Goal: Use online tool/utility: Utilize a website feature to perform a specific function

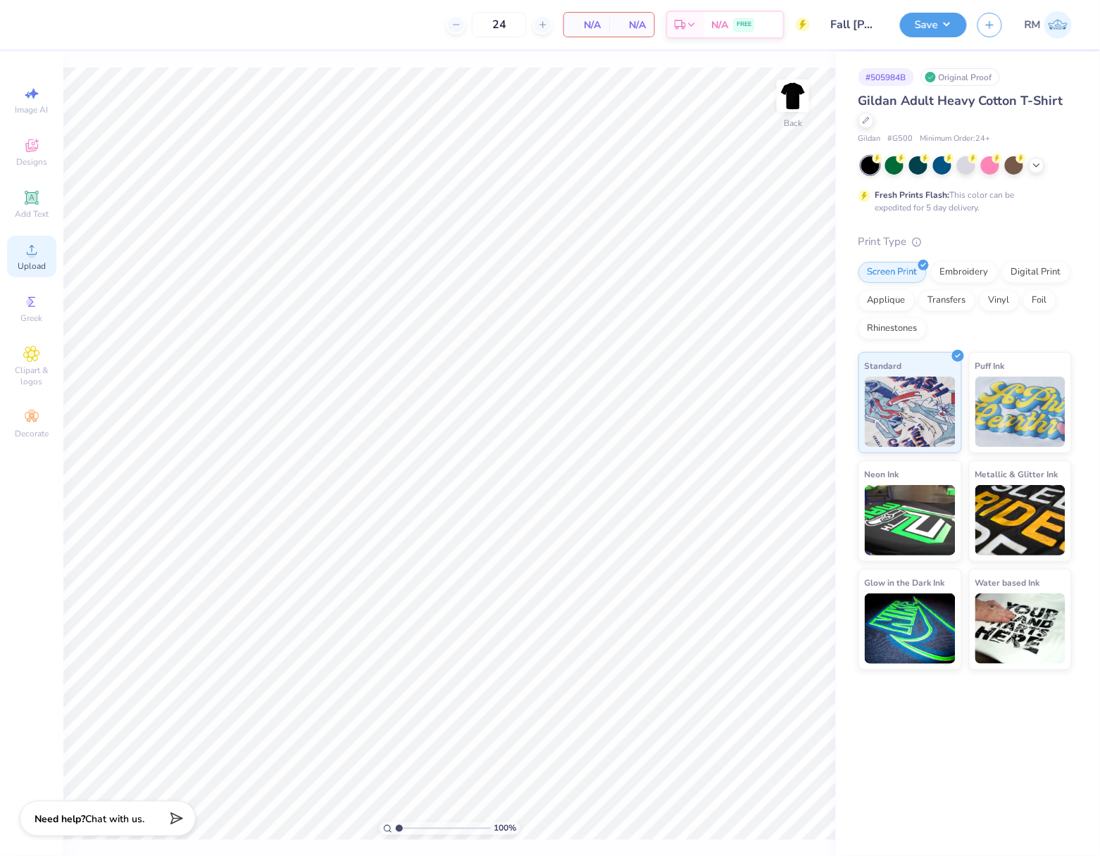
click at [34, 254] on icon at bounding box center [32, 250] width 10 height 10
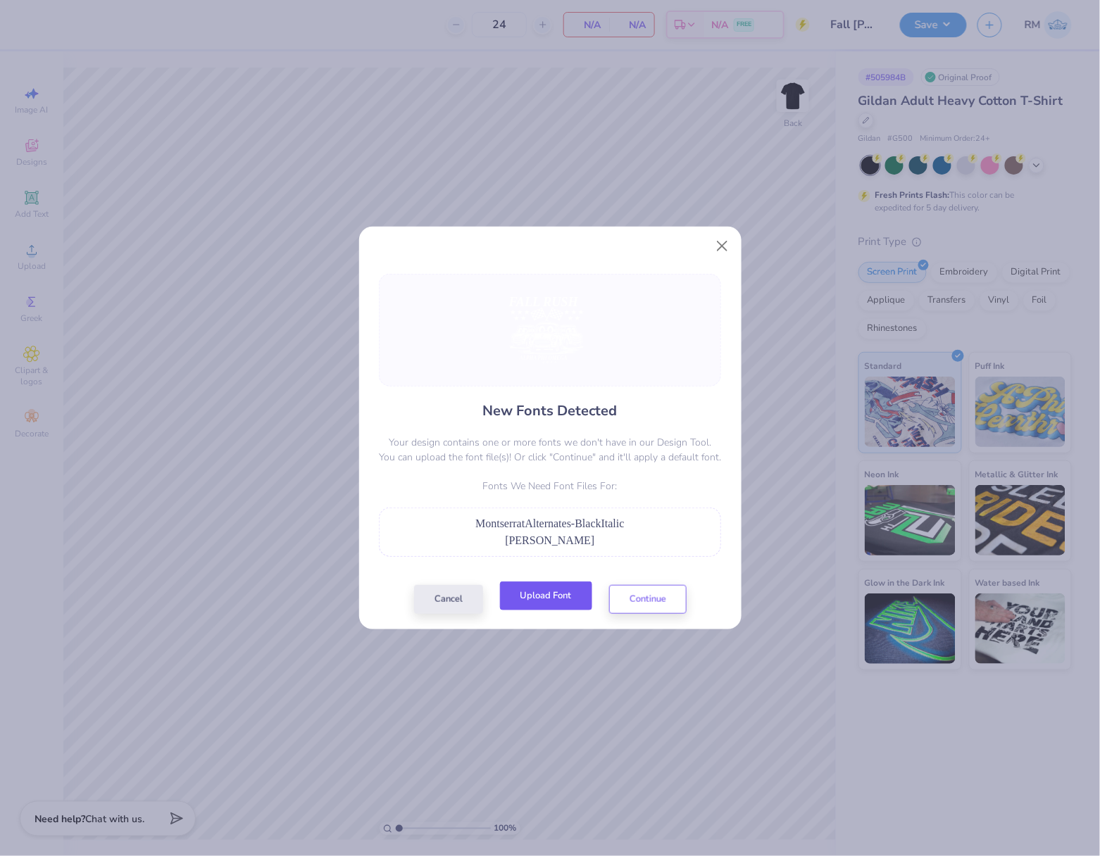
click at [570, 601] on button "Upload Font" at bounding box center [546, 596] width 92 height 29
drag, startPoint x: 459, startPoint y: 547, endPoint x: 612, endPoint y: 546, distance: 152.8
click at [612, 546] on div "[PERSON_NAME]" at bounding box center [550, 540] width 327 height 17
copy span "[PERSON_NAME]"
click at [530, 606] on button "Upload Font" at bounding box center [546, 596] width 92 height 29
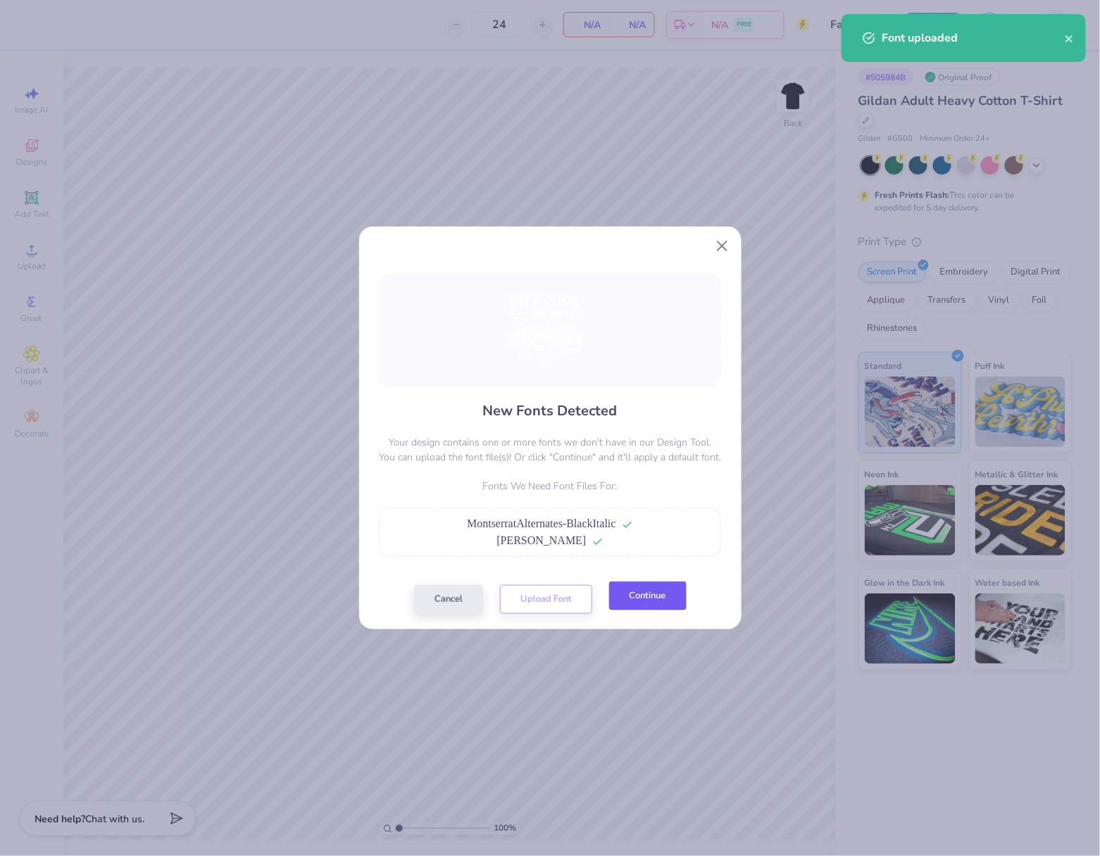
click at [655, 594] on button "Continue" at bounding box center [647, 596] width 77 height 29
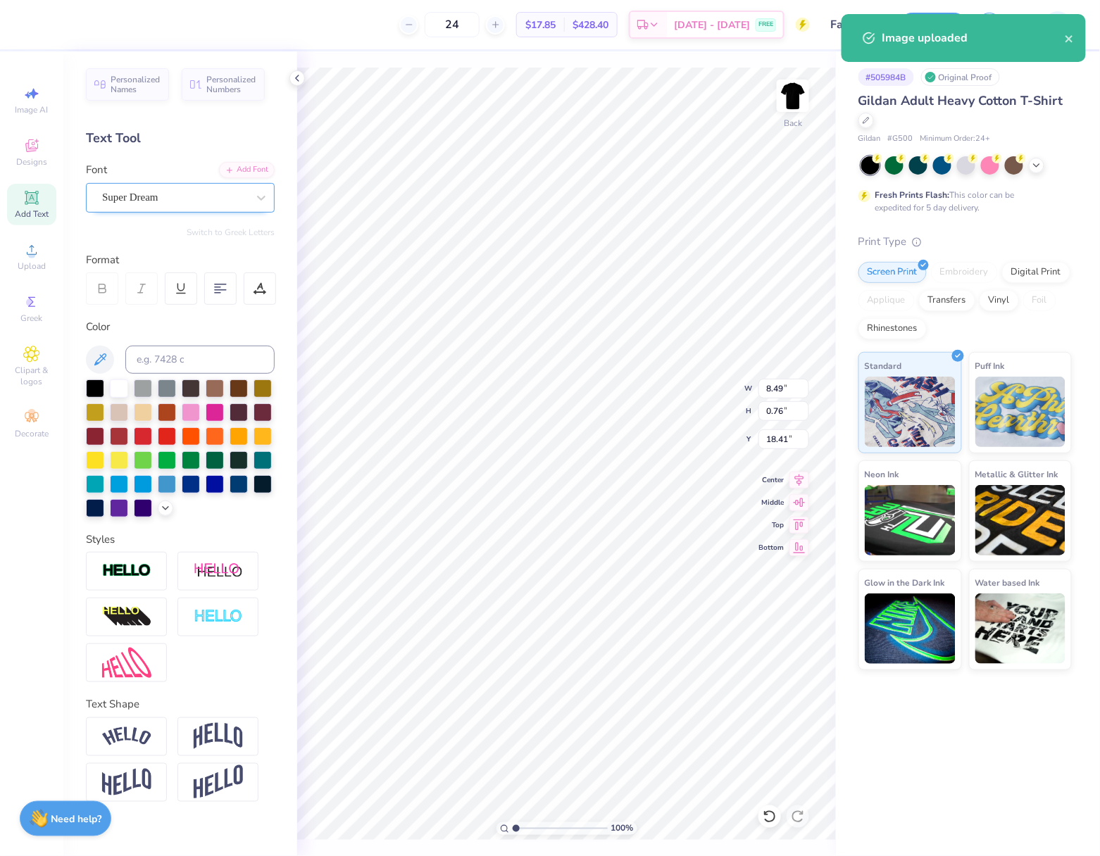
click at [189, 195] on div "Super Dream" at bounding box center [175, 198] width 148 height 22
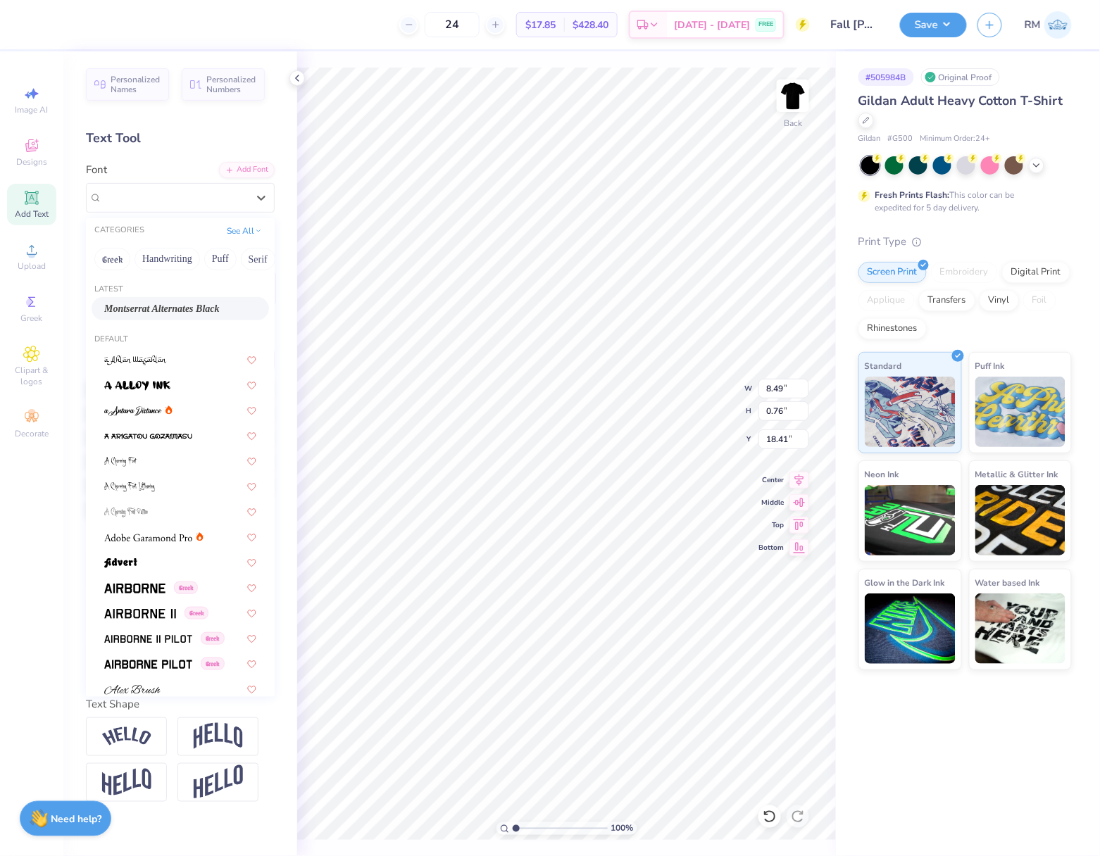
click at [213, 307] on span "Montserrat Alternates Black" at bounding box center [161, 308] width 115 height 15
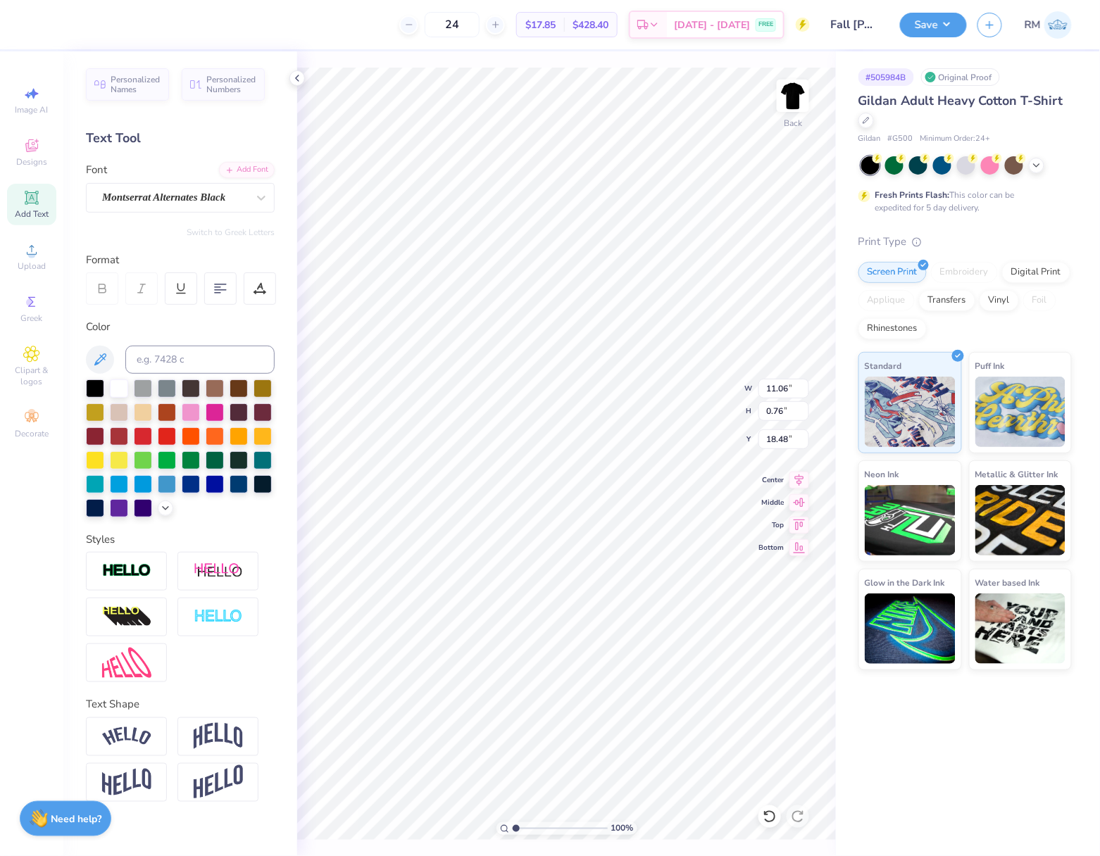
type input "11.06"
type input "18.48"
type input "12.62"
type input "1.89"
type input "6.62"
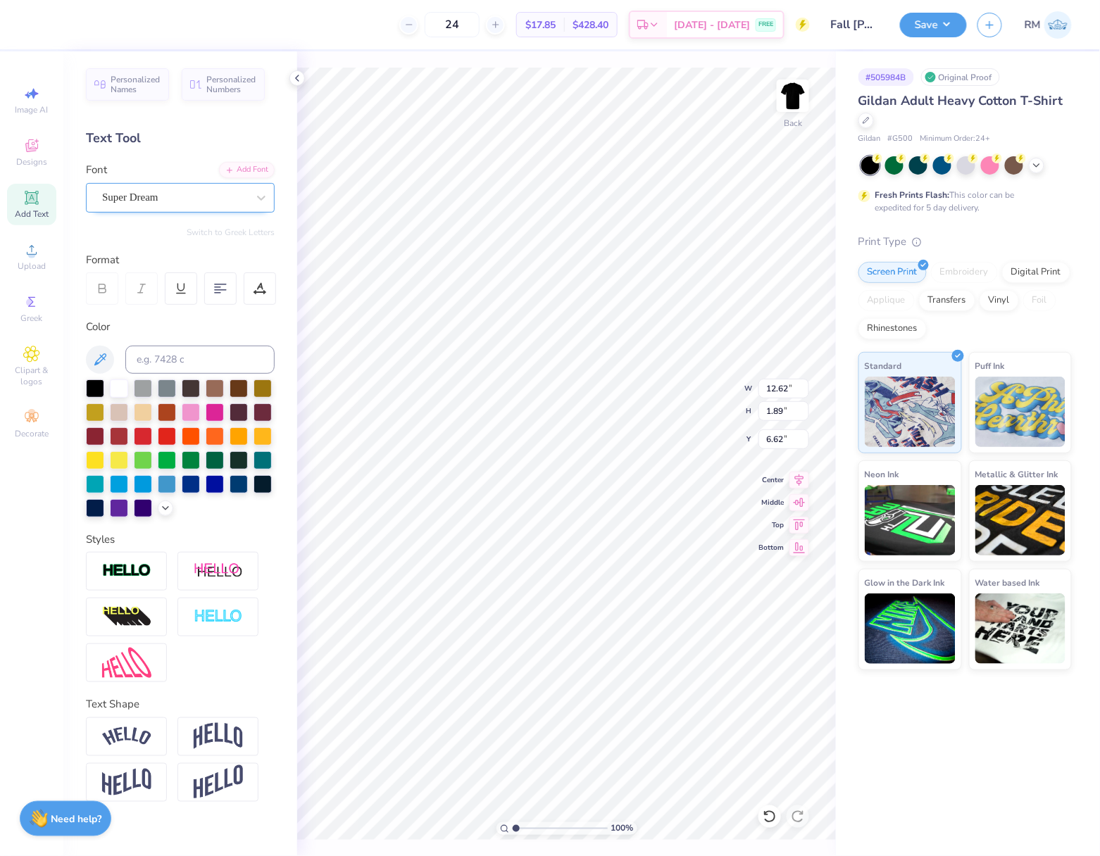
click at [192, 192] on div "Super Dream" at bounding box center [175, 198] width 148 height 22
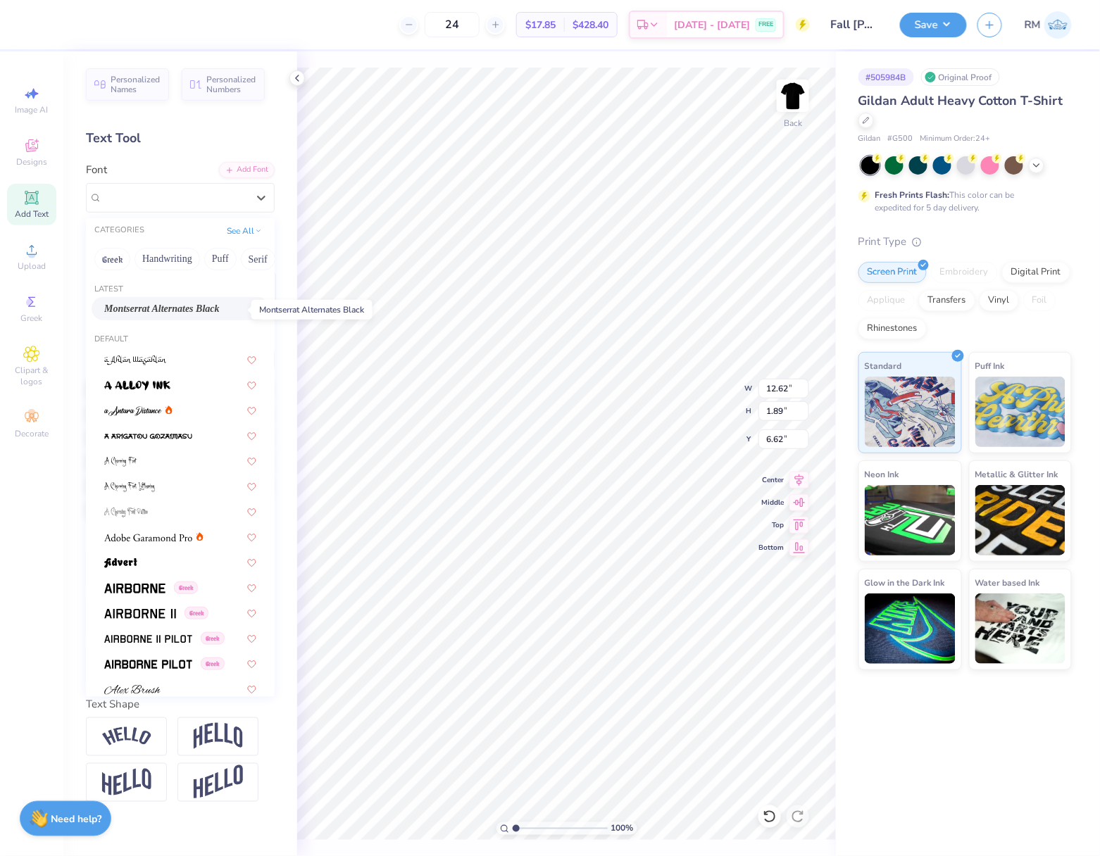
click at [201, 311] on span "Montserrat Alternates Black" at bounding box center [161, 308] width 115 height 15
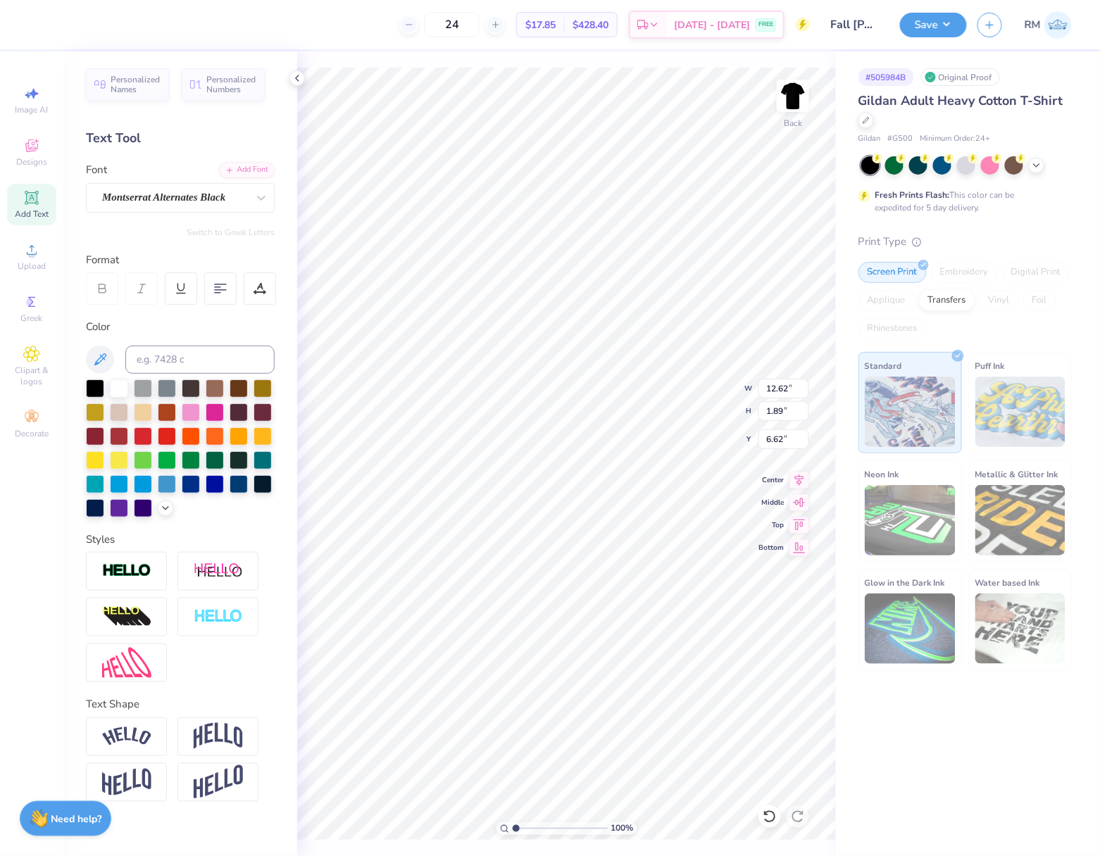
type input "15.02"
type input "1.85"
type input "6.82"
type input "3.01"
type input "0.52"
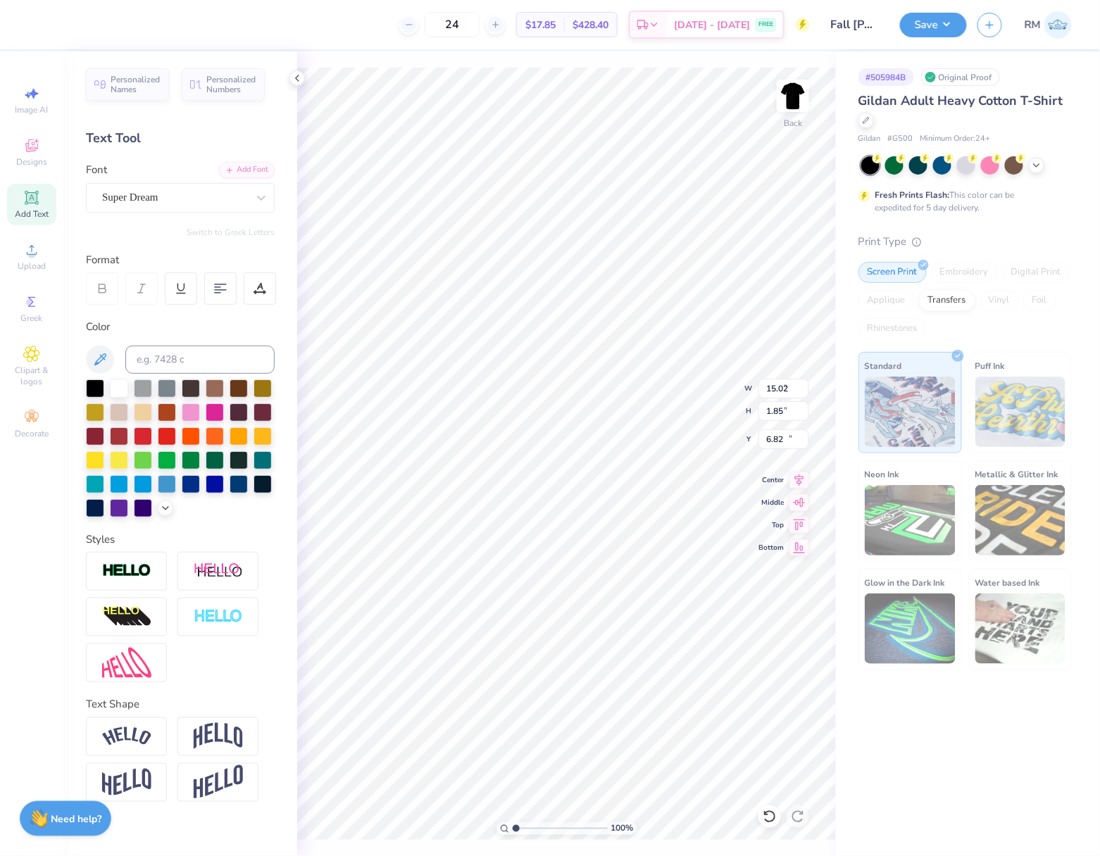
type input "19.38"
click at [150, 192] on div "Super Dream" at bounding box center [175, 198] width 148 height 22
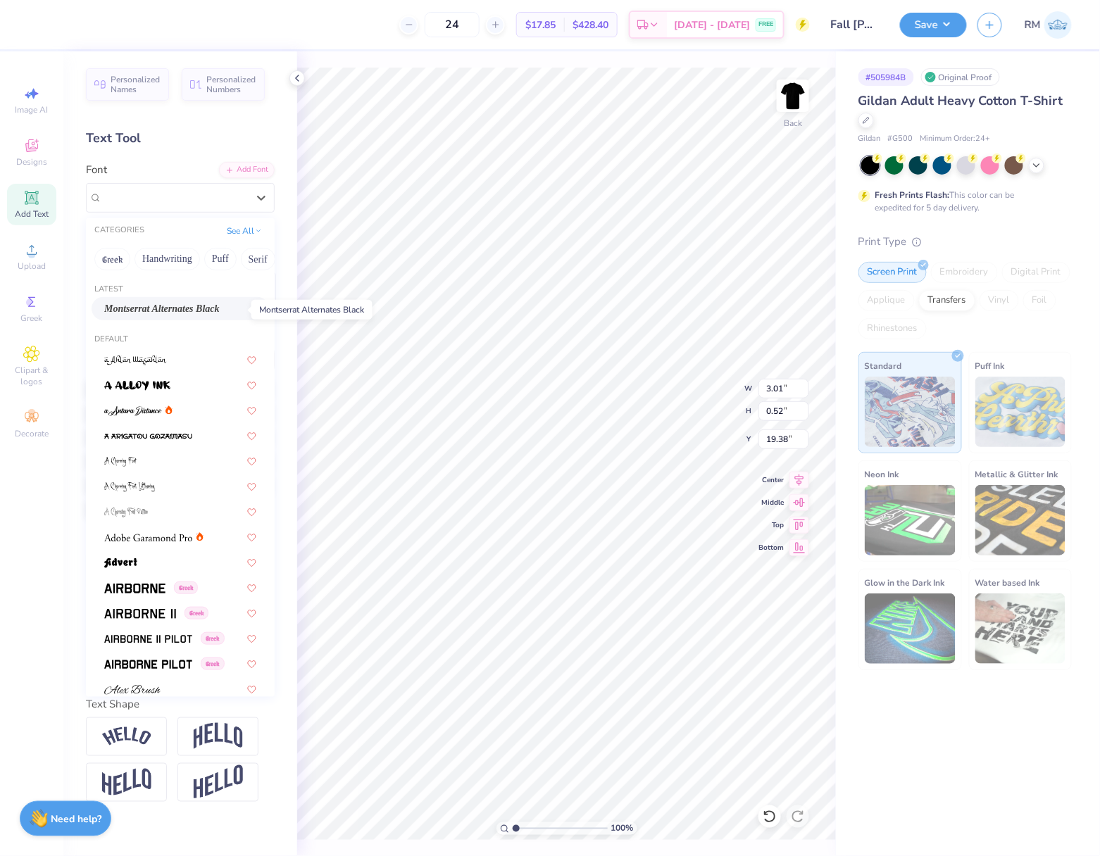
click at [163, 310] on span "Montserrat Alternates Black" at bounding box center [161, 308] width 115 height 15
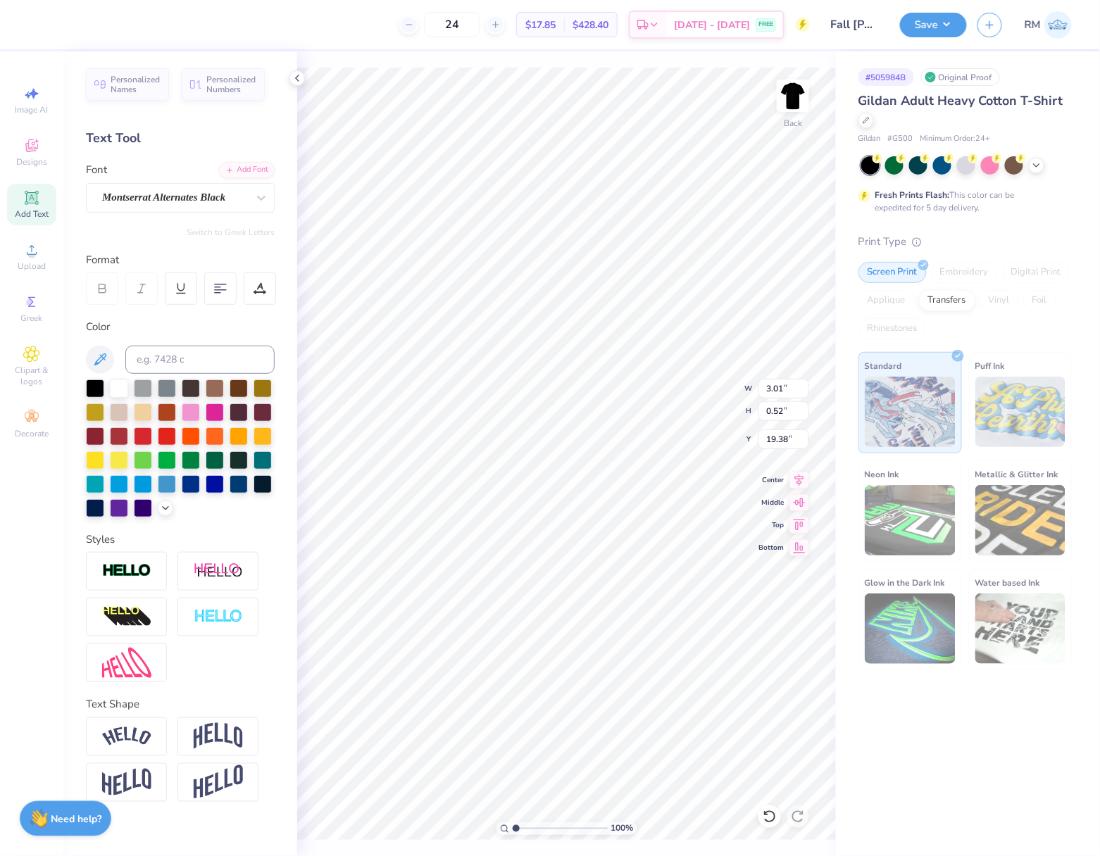
type input "3.15"
type input "0.50"
type input "19.43"
click at [798, 477] on icon at bounding box center [799, 478] width 9 height 12
type input "11.06"
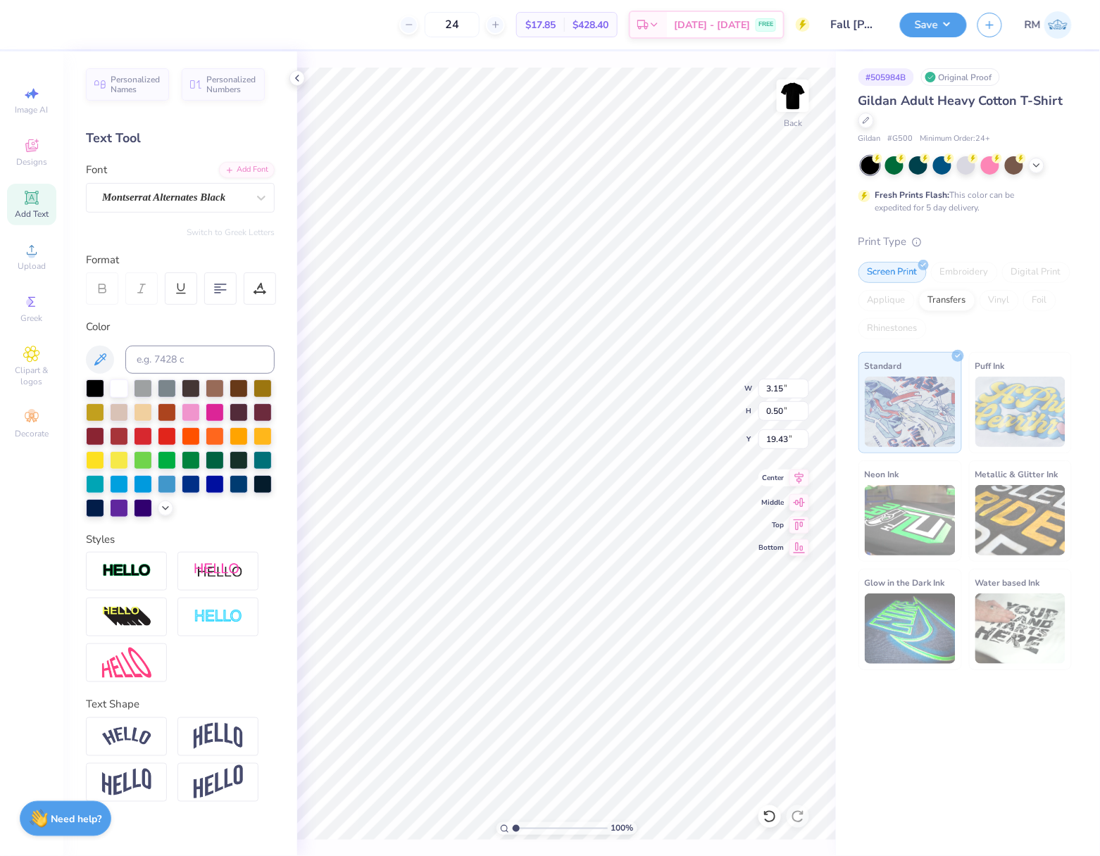
type input "0.76"
type input "18.48"
click at [803, 482] on icon at bounding box center [799, 478] width 20 height 17
type input "15.02"
type input "1.85"
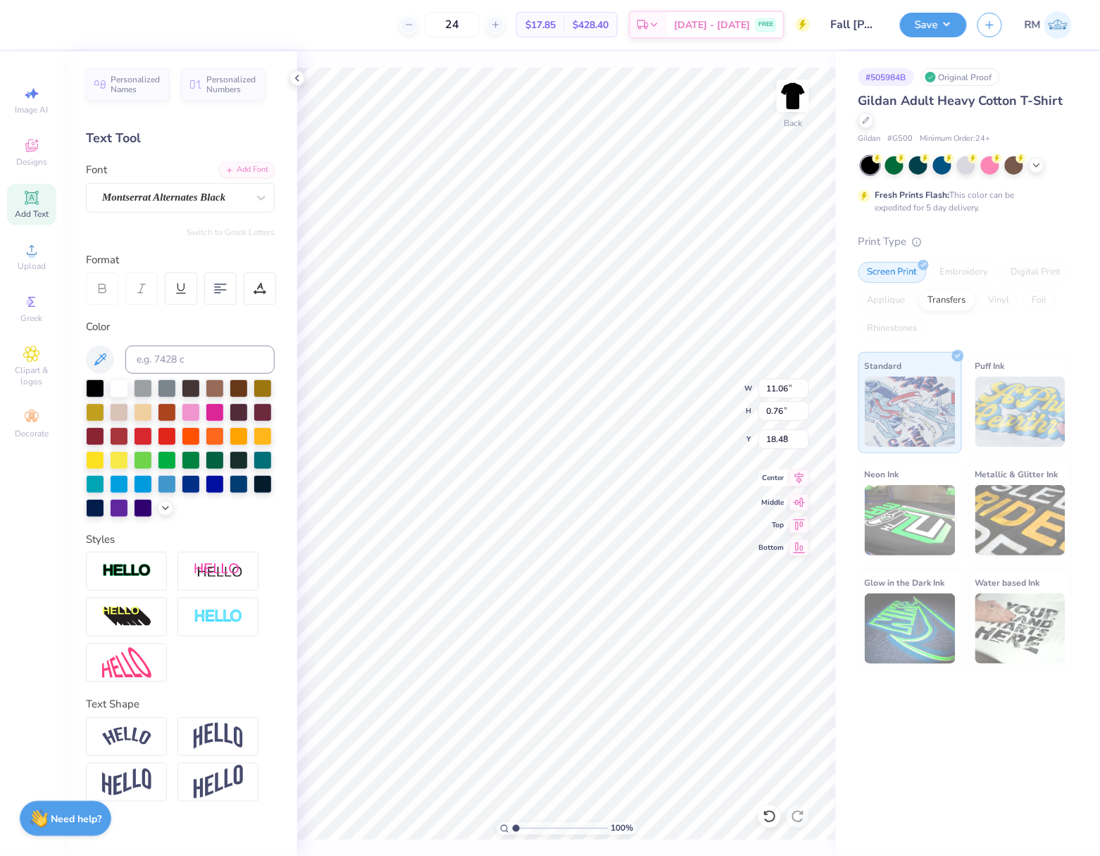
type input "6.82"
click at [798, 483] on icon at bounding box center [799, 478] width 20 height 17
click at [40, 20] on div at bounding box center [38, 23] width 20 height 20
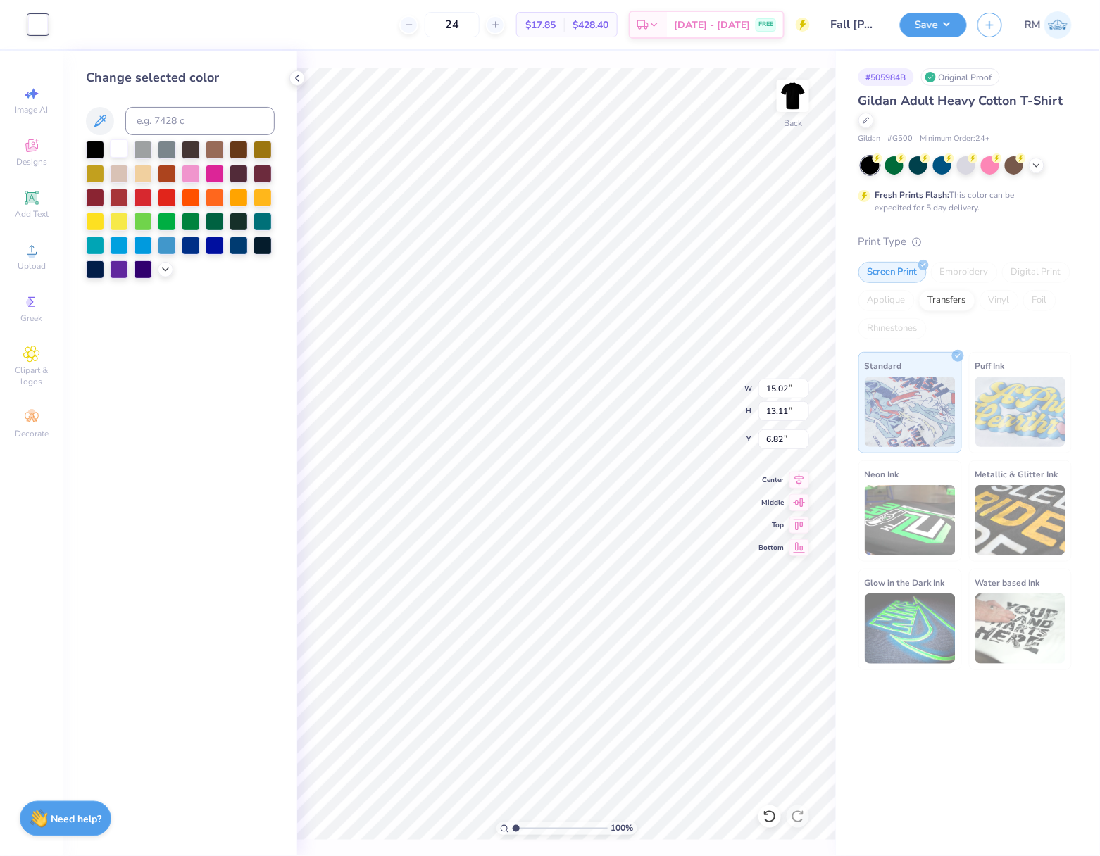
click at [114, 152] on div at bounding box center [119, 148] width 18 height 18
click at [778, 390] on input "15.02" at bounding box center [783, 389] width 51 height 20
click at [776, 440] on input "6.82" at bounding box center [783, 439] width 51 height 20
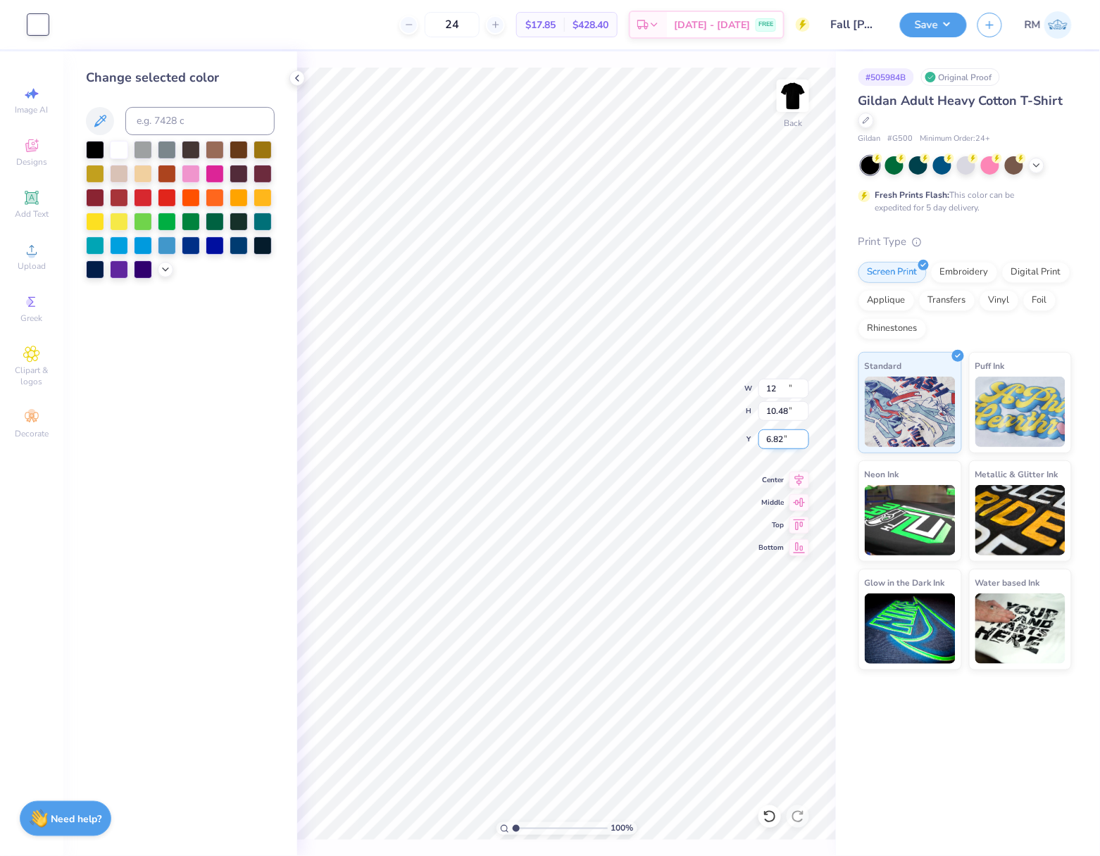
type input "12.00"
type input "10.48"
click at [776, 440] on input "8.14" at bounding box center [783, 439] width 51 height 20
type input "3.00"
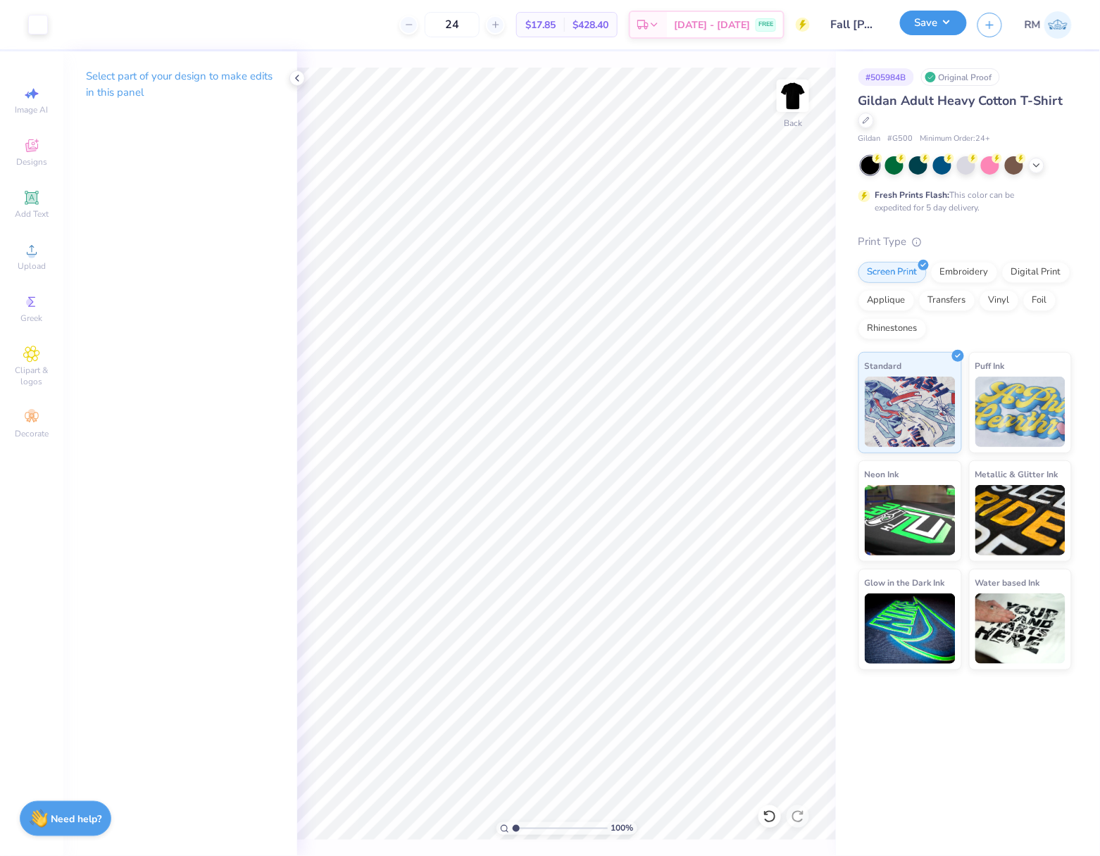
click at [927, 28] on button "Save" at bounding box center [933, 23] width 67 height 25
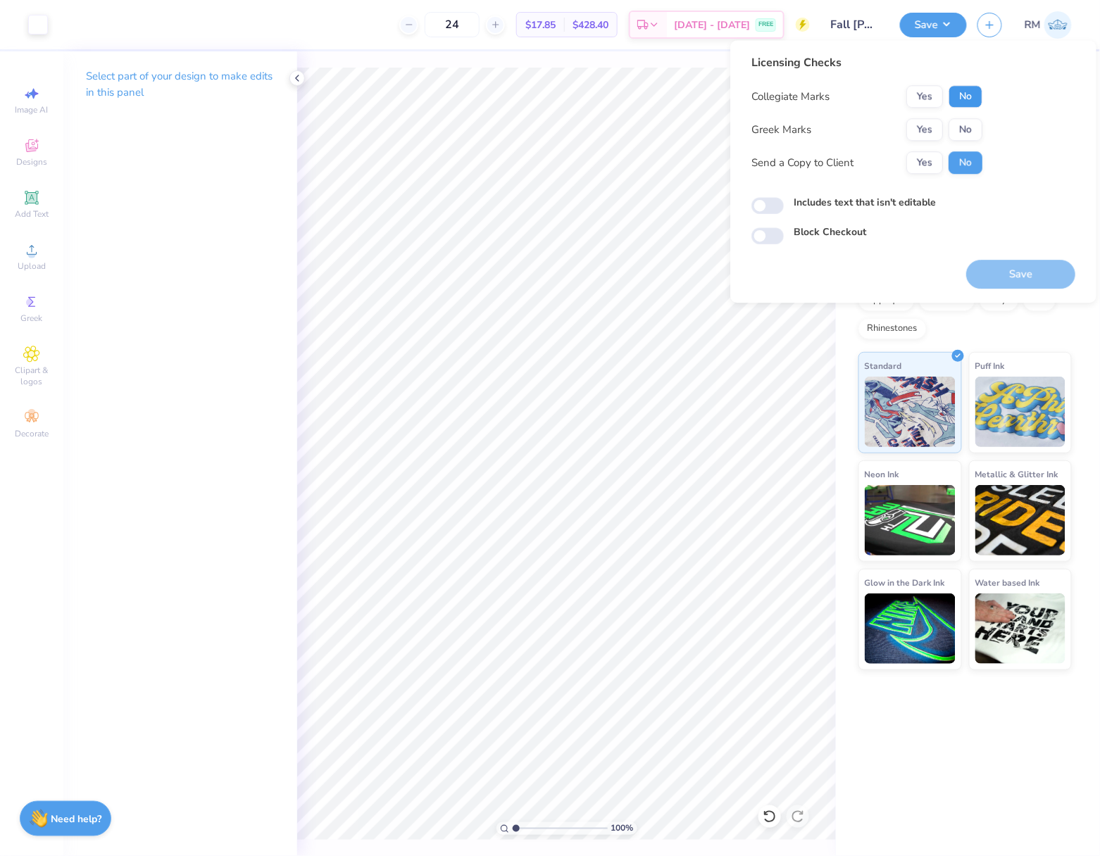
click at [969, 99] on button "No" at bounding box center [965, 96] width 34 height 23
click at [925, 124] on button "Yes" at bounding box center [924, 129] width 37 height 23
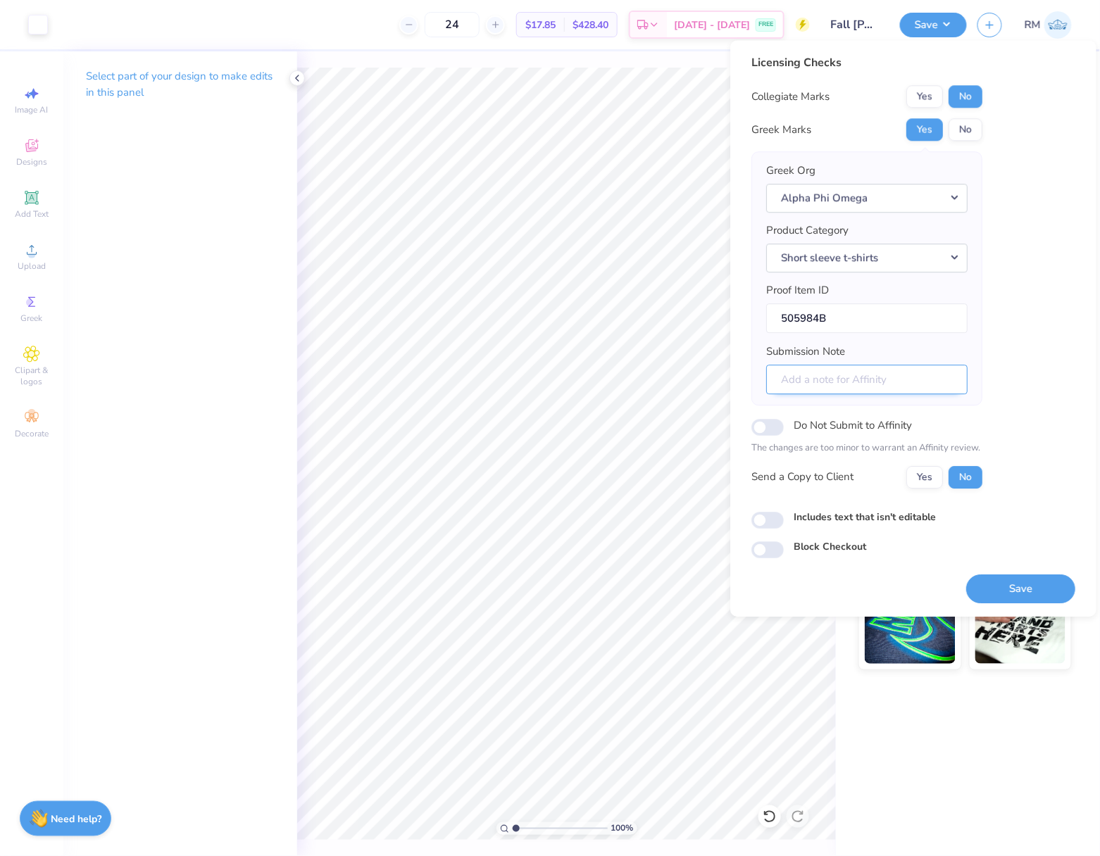
click at [849, 375] on input "Submission Note" at bounding box center [866, 380] width 201 height 30
type input "Rush"
click at [1031, 593] on button "Save" at bounding box center [1020, 589] width 109 height 29
